Goal: Find specific page/section: Find specific page/section

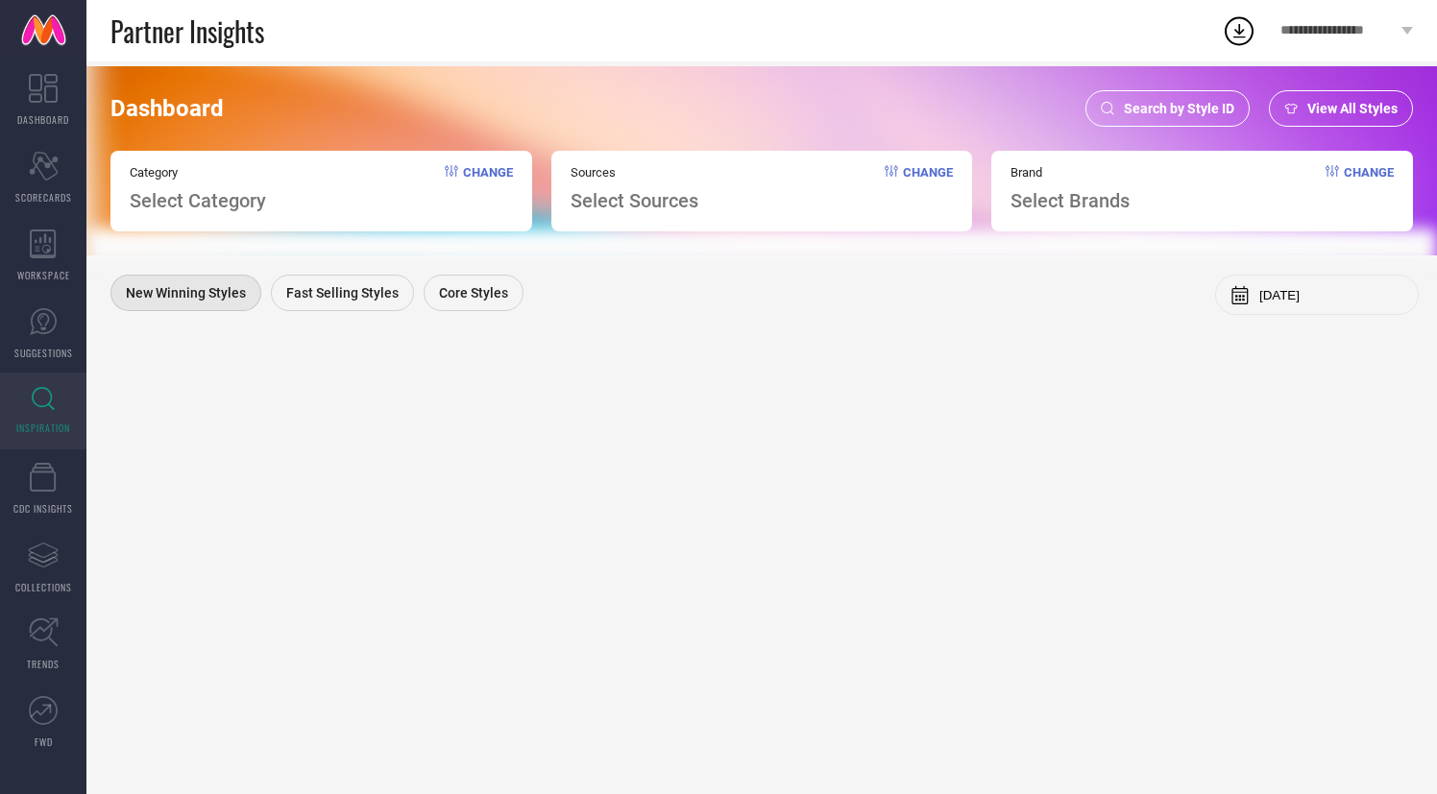
click at [1199, 99] on div "Search by Style ID" at bounding box center [1167, 108] width 164 height 37
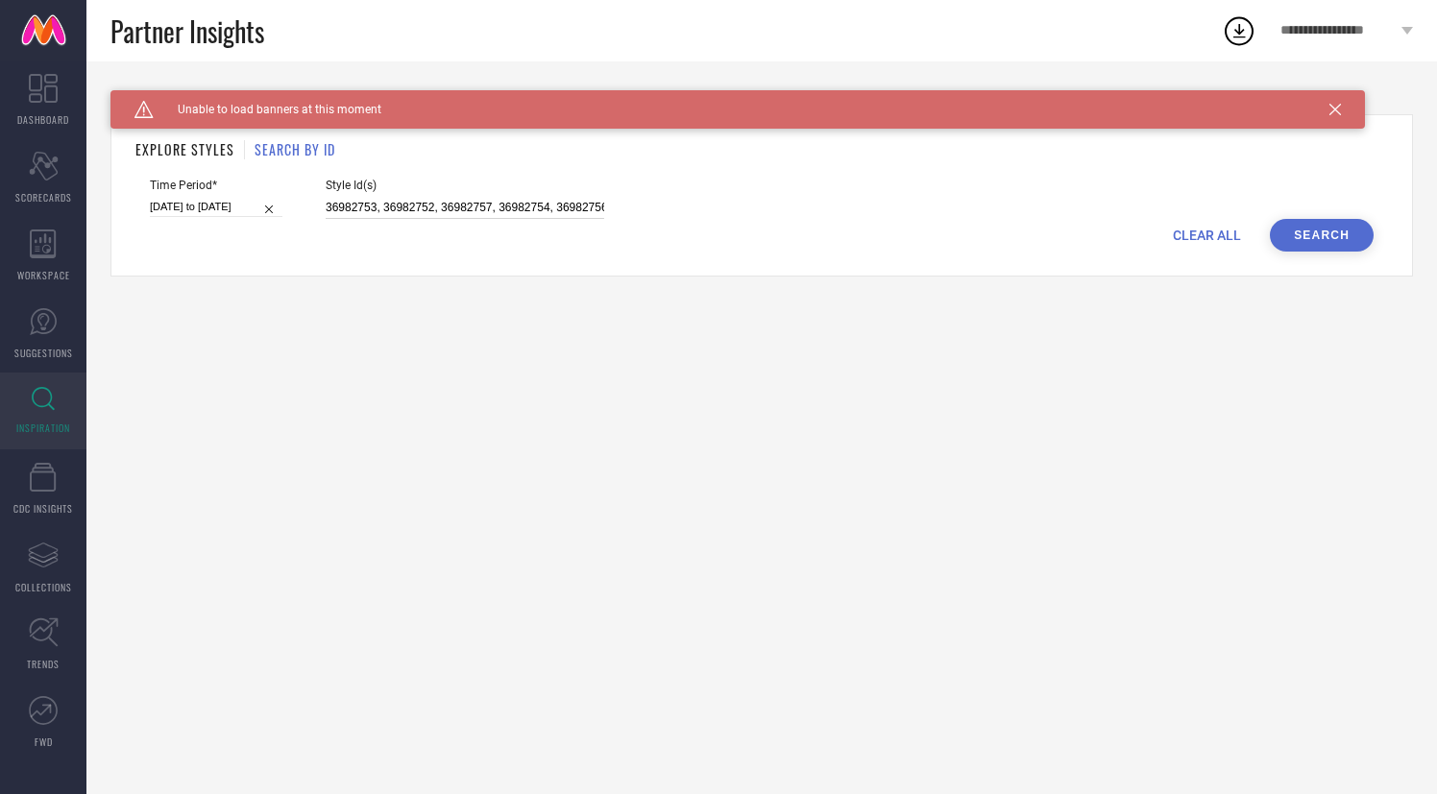
click at [392, 206] on input "36982753, 36982752, 36982757, 36982754, 36982756 36982751 36982747" at bounding box center [465, 208] width 279 height 22
paste input "371074 36371075 36371076 36371080 36371078 36371084 36371085 36371079 36371077 …"
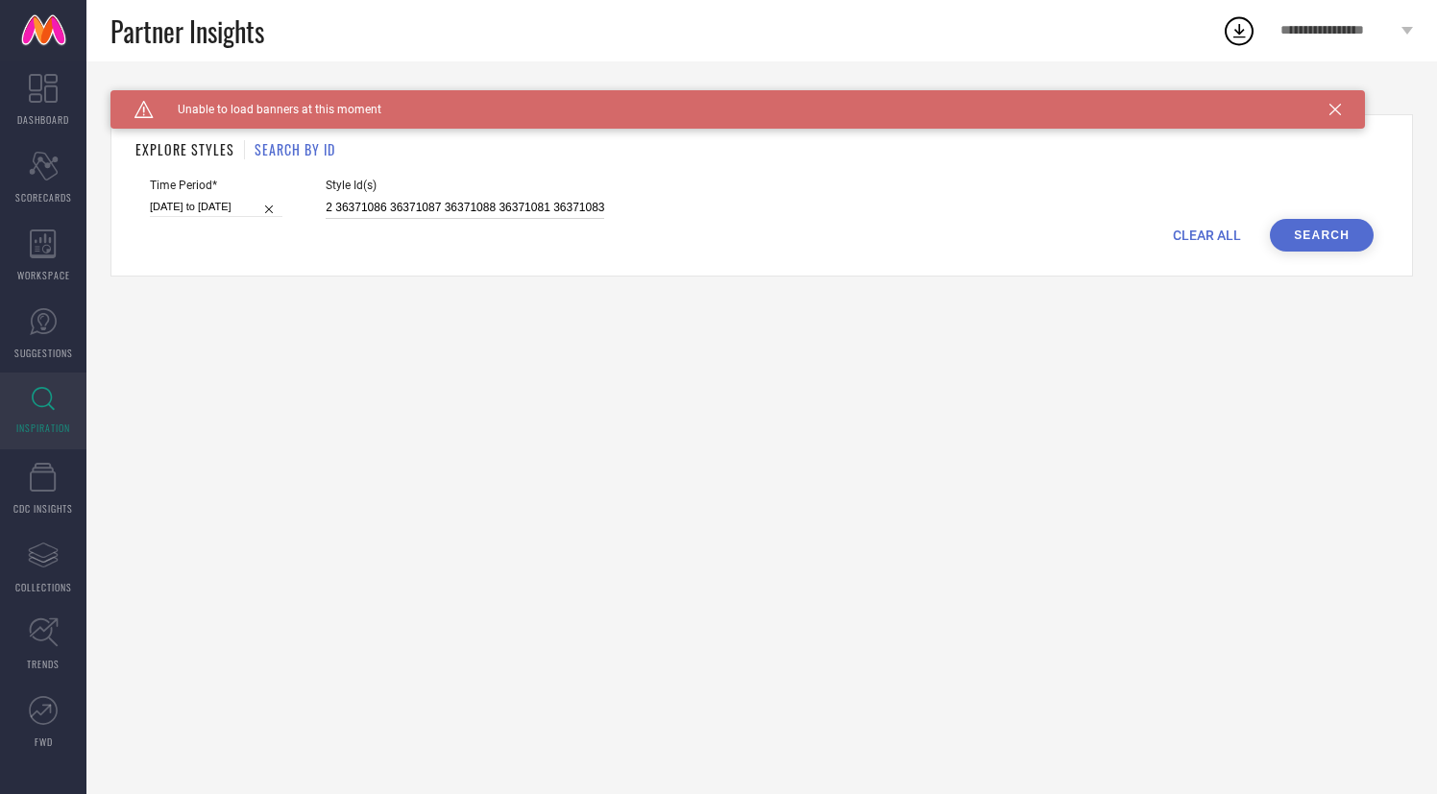
type input "36371074 36371075 36371076 36371080 36371078 36371084 36371085 36371079 3637107…"
click at [1317, 246] on button "Search" at bounding box center [1322, 235] width 104 height 33
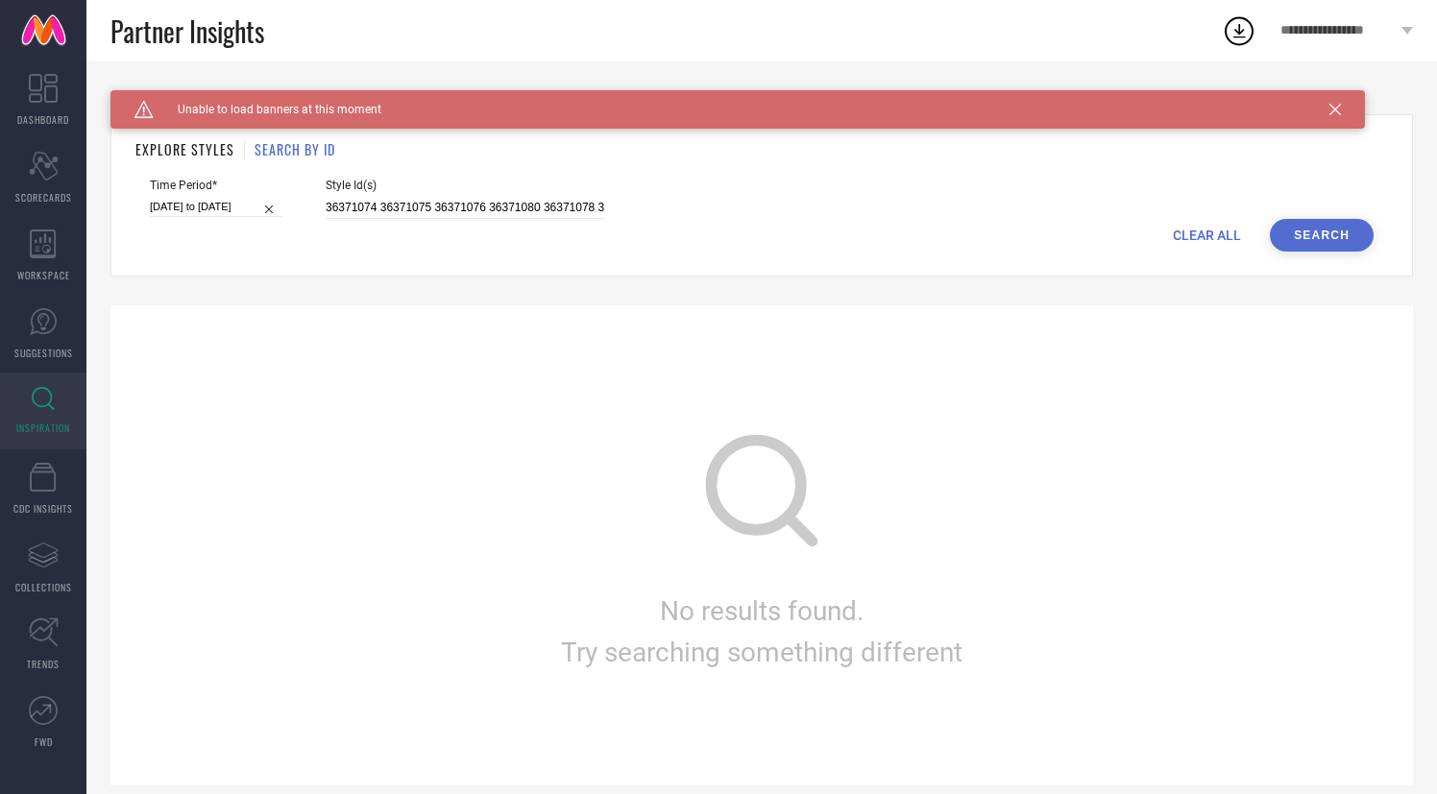
click at [206, 204] on input "[DATE] to [DATE]" at bounding box center [216, 207] width 133 height 20
select select "2"
select select "2025"
select select "3"
select select "2025"
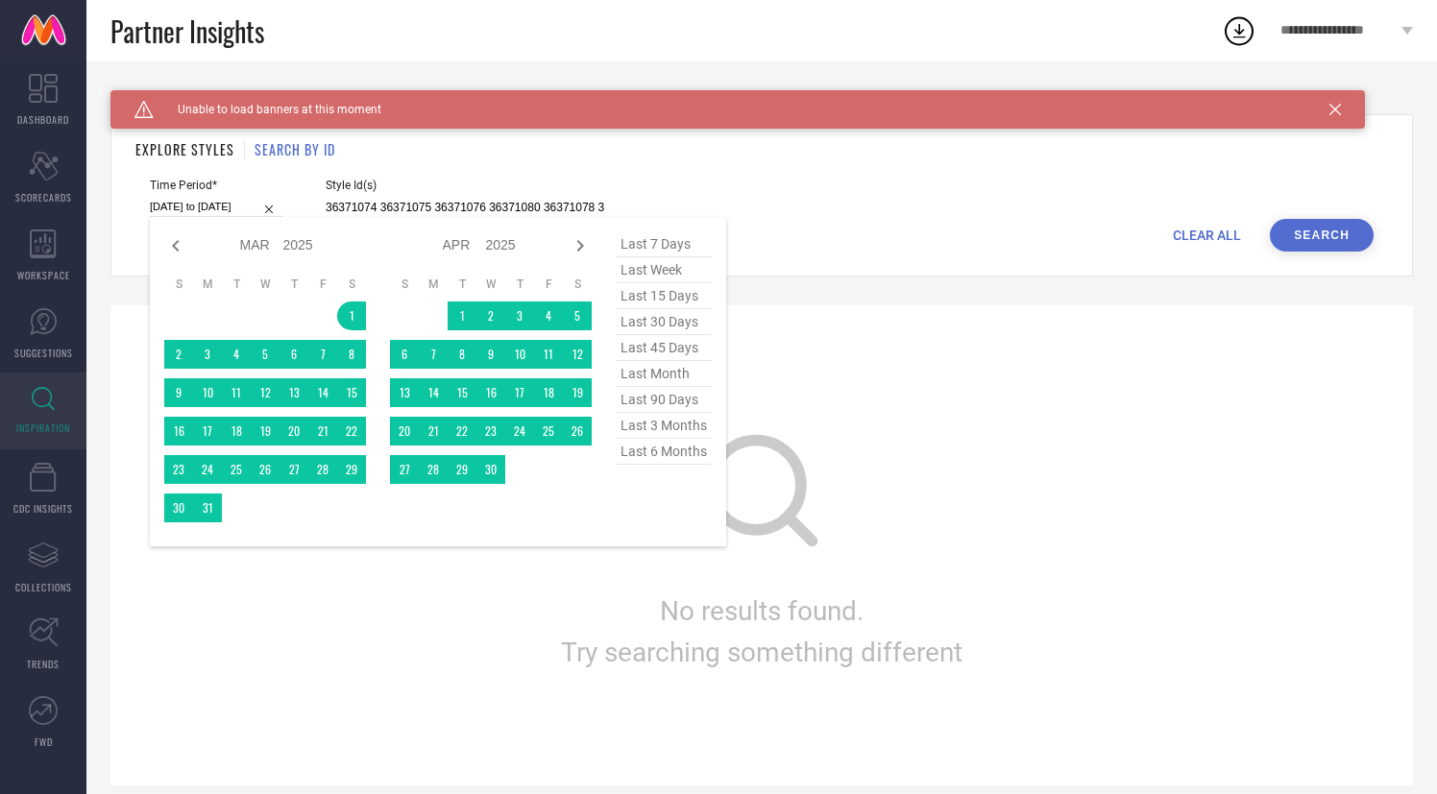
click at [656, 454] on span "last 6 months" at bounding box center [664, 452] width 96 height 26
type input "[DATE] to [DATE]"
